Goal: Task Accomplishment & Management: Use online tool/utility

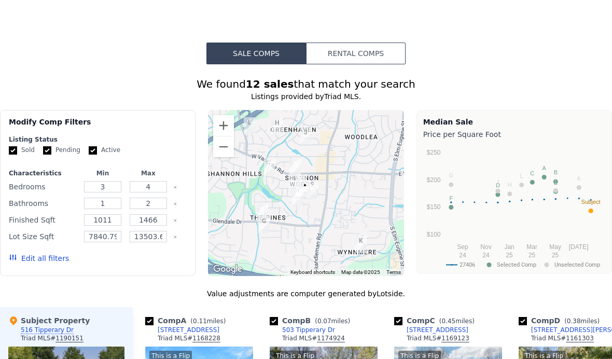
scroll to position [800, 0]
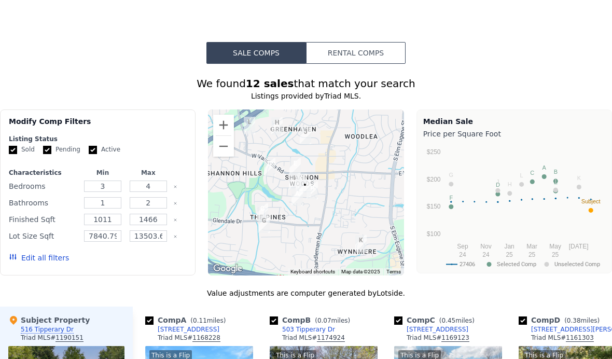
click at [356, 55] on button "Rental Comps" at bounding box center [356, 53] width 100 height 22
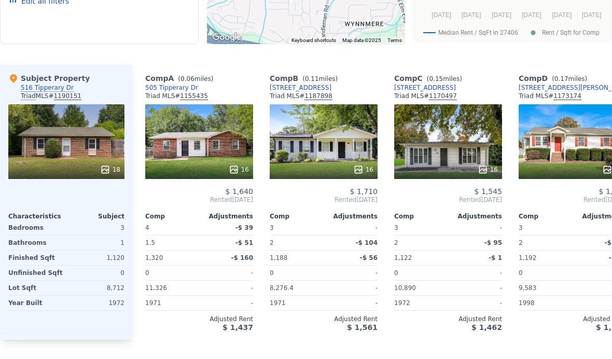
scroll to position [1034, 0]
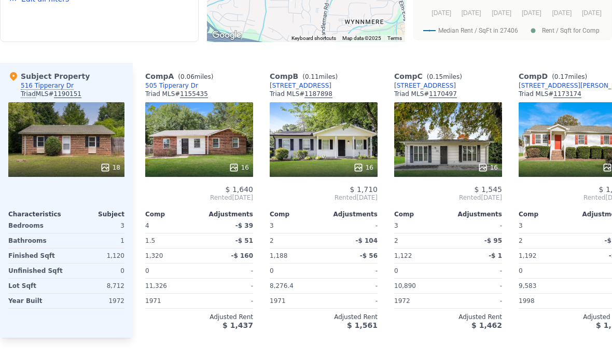
click at [548, 294] on div "1998" at bounding box center [544, 300] width 52 height 15
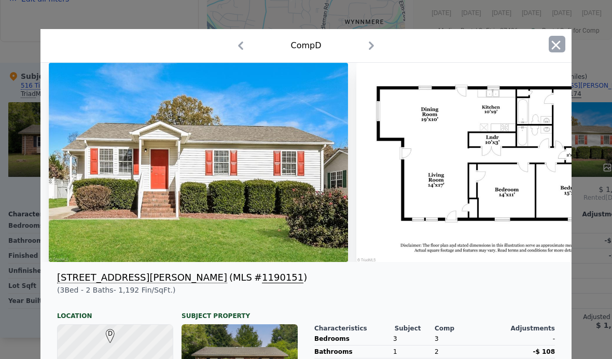
click at [555, 44] on icon "button" at bounding box center [556, 44] width 9 height 9
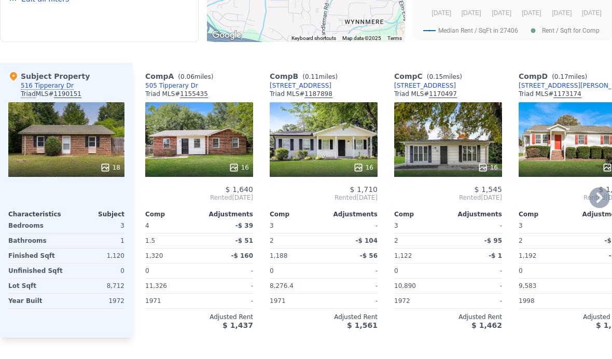
click at [202, 151] on div "16" at bounding box center [199, 139] width 108 height 75
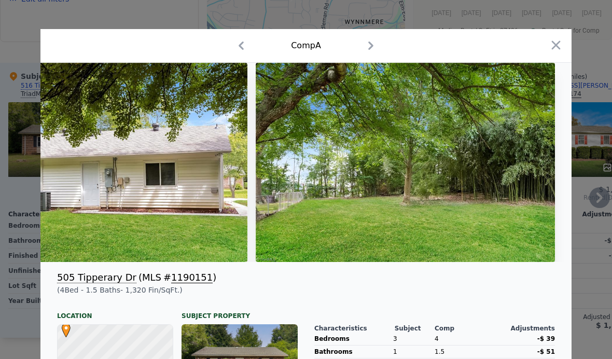
scroll to position [0, 4376]
click at [562, 46] on icon "button" at bounding box center [555, 45] width 15 height 15
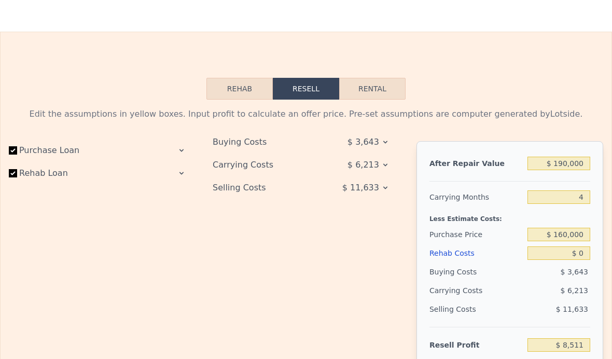
scroll to position [1390, 0]
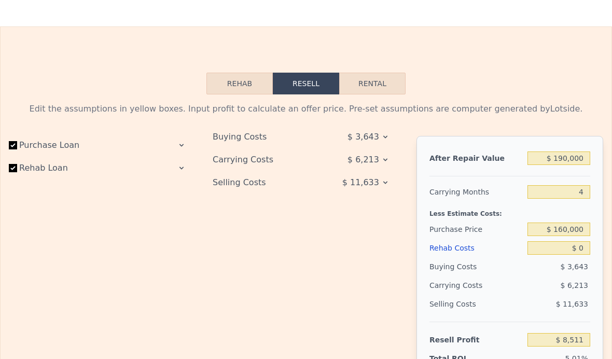
click at [228, 93] on button "Rehab" at bounding box center [239, 84] width 66 height 22
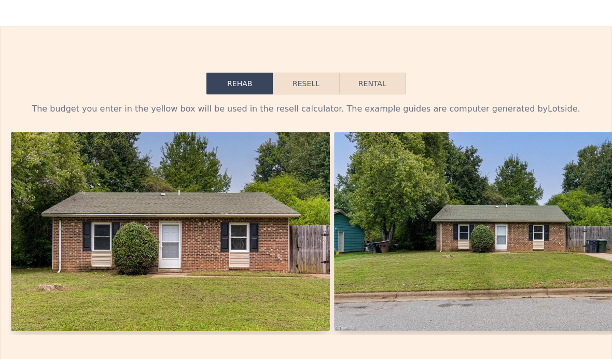
click at [375, 86] on button "Rental" at bounding box center [372, 84] width 66 height 22
select select "30"
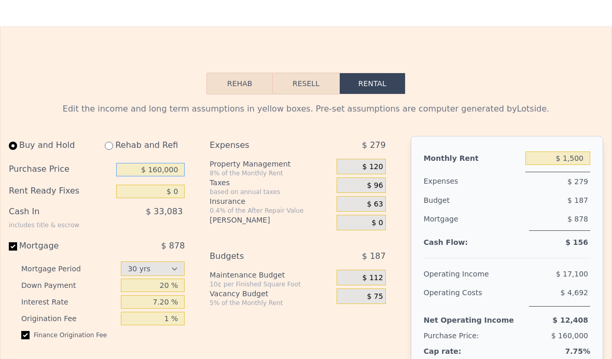
click at [177, 175] on input "$ 160,000" at bounding box center [150, 169] width 69 height 13
type input "$ 145,000"
click at [143, 189] on input "$ 0" at bounding box center [150, 191] width 69 height 13
type input "$ 30,000"
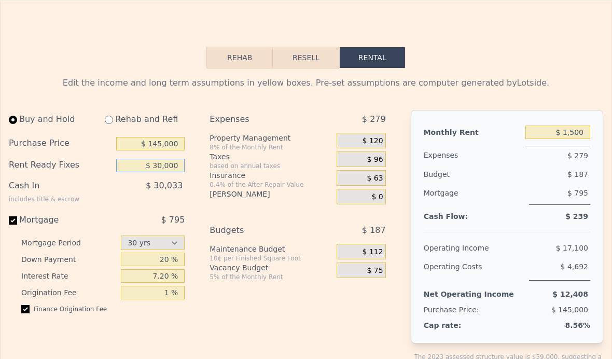
scroll to position [1440, 0]
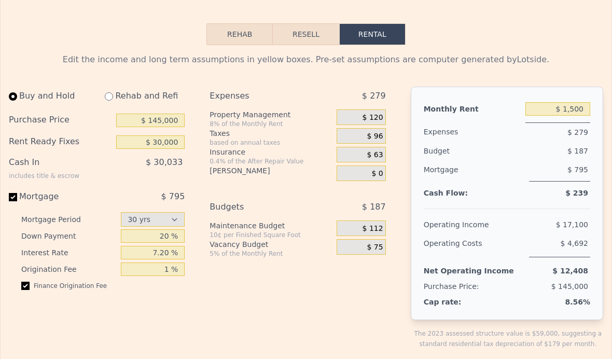
click at [142, 186] on div "Buy and Hold Rehab and Refi Purchase Price $ 145,000 Rent Ready Fixes $ 30,000 …" at bounding box center [97, 193] width 176 height 212
click at [165, 235] on input "20 %" at bounding box center [153, 235] width 64 height 13
type input "30 %"
click at [203, 267] on div "Buy and Hold Rehab and Refi Purchase Price $ 145,000 Rent Ready Fixes $ 30,000 …" at bounding box center [201, 226] width 385 height 279
click at [216, 176] on div "[PERSON_NAME]" at bounding box center [270, 173] width 123 height 16
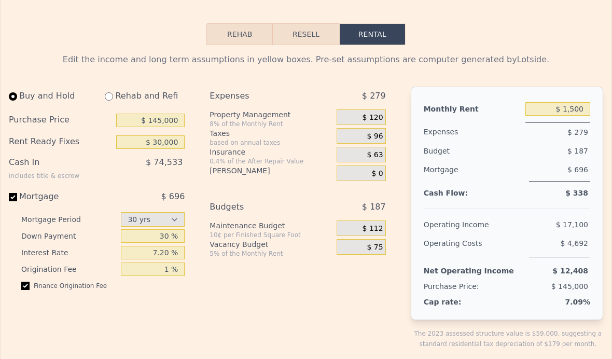
click at [198, 146] on div "Buy and Hold Rehab and Refi Purchase Price $ 145,000 Rent Ready Fixes $ 30,000 …" at bounding box center [201, 226] width 385 height 279
click at [204, 160] on div "Buy and Hold Rehab and Refi Purchase Price $ 145,000 Rent Ready Fixes $ 30,000 …" at bounding box center [201, 226] width 385 height 279
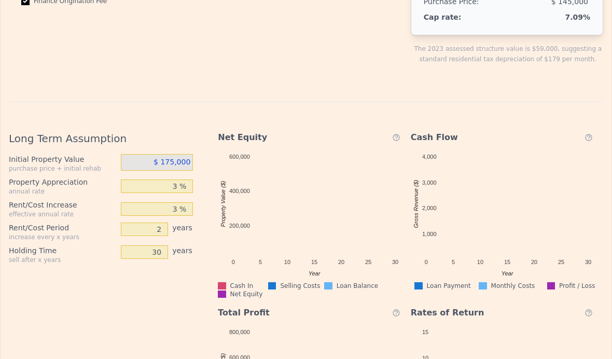
scroll to position [1725, 0]
click at [24, 275] on div "Long Term Assumption Initial Property Value purchase price + initial rehab $ 17…" at bounding box center [105, 293] width 192 height 342
click at [158, 245] on input "30" at bounding box center [144, 251] width 47 height 13
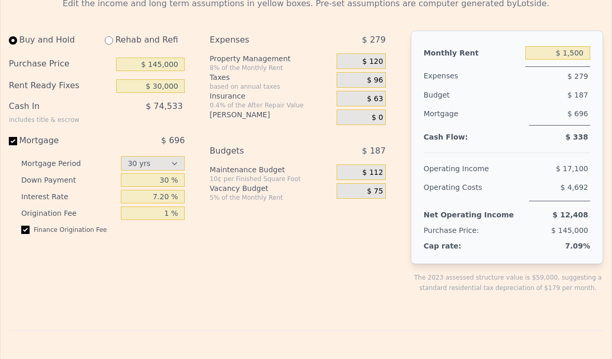
scroll to position [1494, 0]
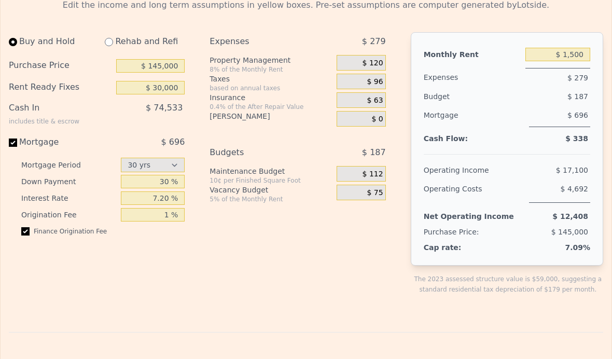
click at [569, 257] on div "Monthly Rent $ 1,500 Expenses $ 279 Budget $ 187 Mortgage $ 696 Cash Flow: $ 33…" at bounding box center [507, 148] width 192 height 233
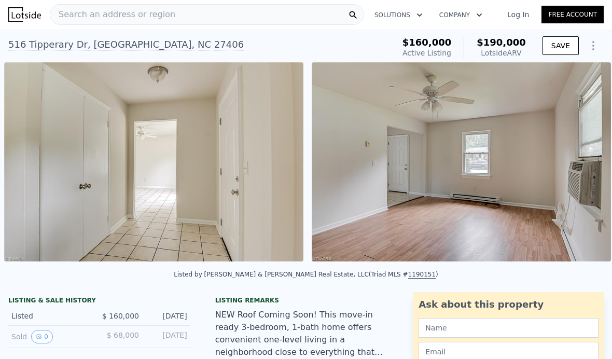
scroll to position [0, 0]
